Goal: Browse casually: Explore the website without a specific task or goal

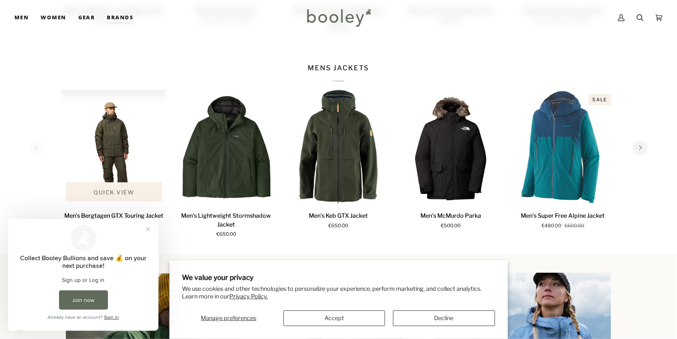
click at [120, 190] on span "Quick view" at bounding box center [114, 192] width 41 height 8
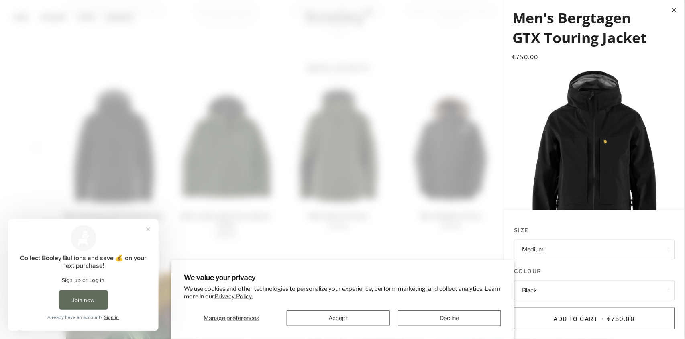
click at [384, 140] on span at bounding box center [342, 169] width 685 height 339
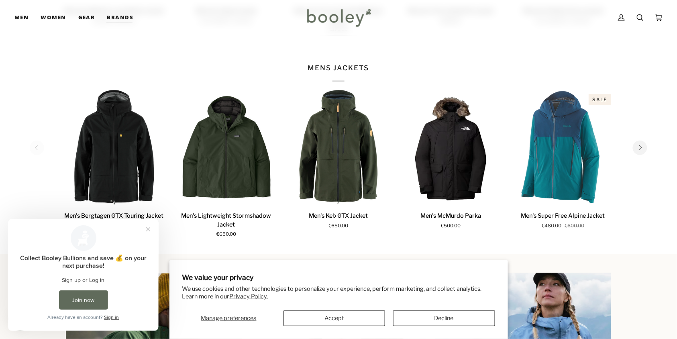
click at [637, 145] on button "Next" at bounding box center [640, 148] width 14 height 14
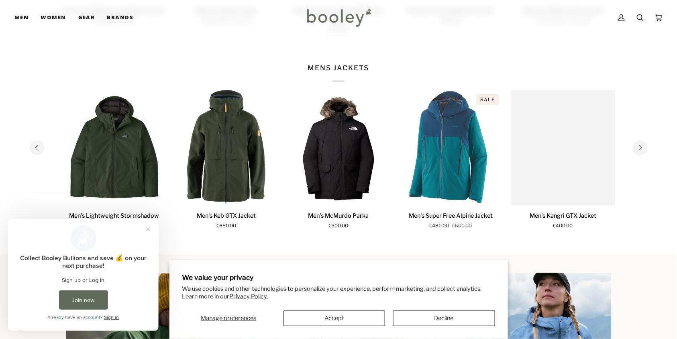
click at [639, 152] on button "Next" at bounding box center [640, 148] width 14 height 14
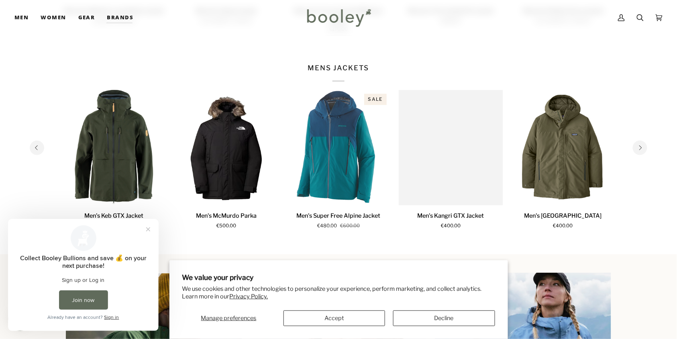
click at [639, 152] on button "Next" at bounding box center [640, 148] width 14 height 14
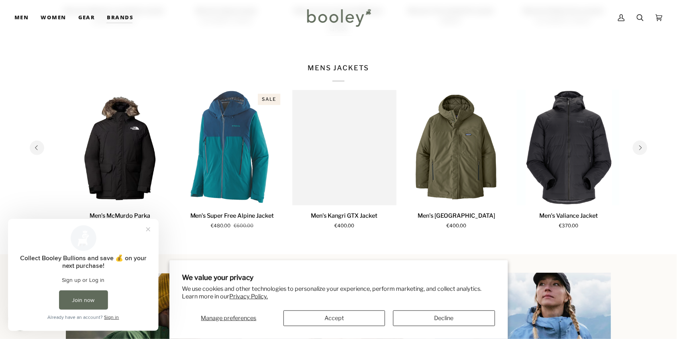
click at [639, 152] on button "Next" at bounding box center [640, 148] width 14 height 14
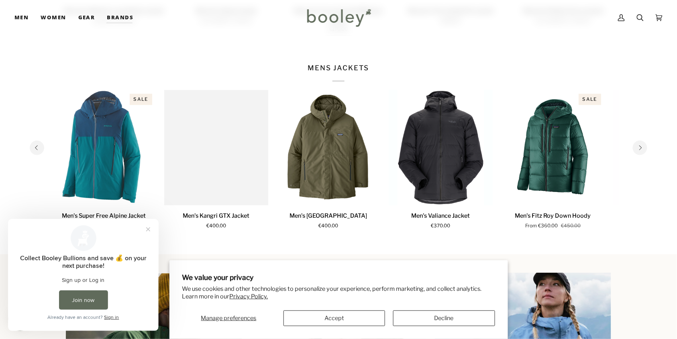
click at [639, 152] on button "Next" at bounding box center [640, 148] width 14 height 14
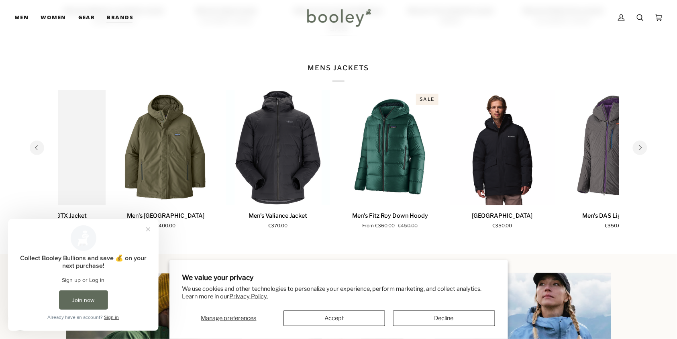
click at [639, 152] on button "Next" at bounding box center [640, 148] width 14 height 14
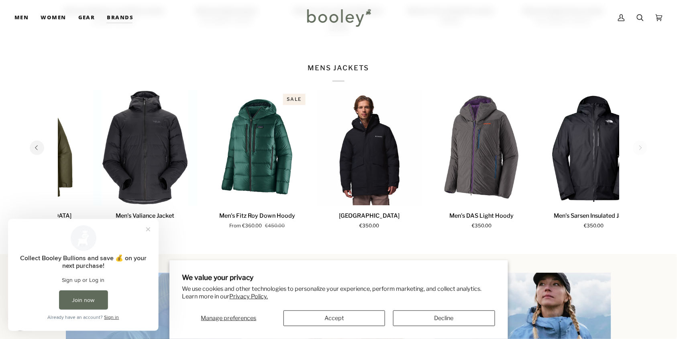
click at [639, 152] on section "MENS JACKETS 1 2 3 4 5 6" at bounding box center [338, 151] width 677 height 205
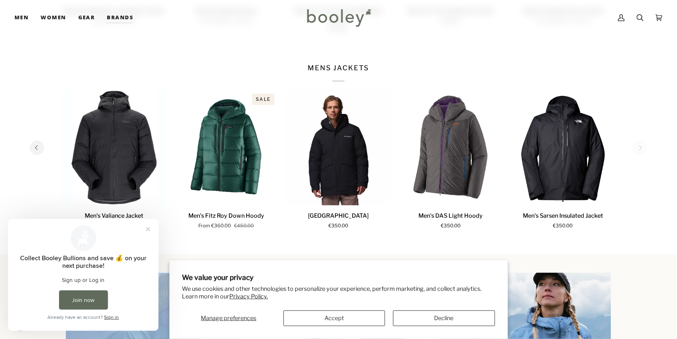
click at [639, 152] on section "MENS JACKETS 1 2 3 4 5 6" at bounding box center [338, 151] width 677 height 205
